Goal: Transaction & Acquisition: Purchase product/service

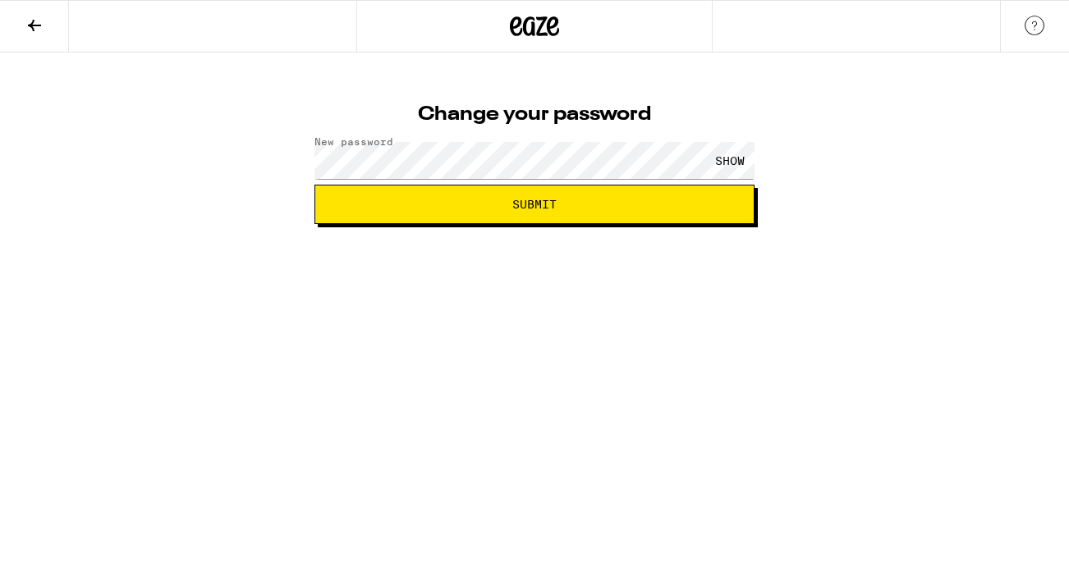
click at [715, 160] on div "SHOW" at bounding box center [729, 160] width 49 height 37
click at [536, 207] on span "Submit" at bounding box center [534, 204] width 44 height 11
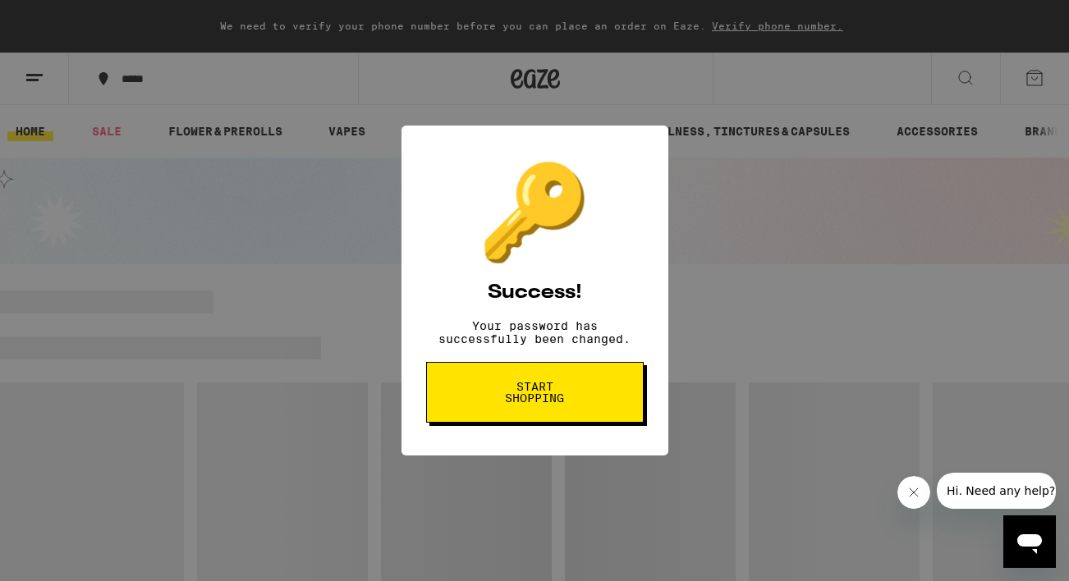
click at [535, 396] on span "Start shopping" at bounding box center [534, 392] width 85 height 23
